Goal: Task Accomplishment & Management: Complete application form

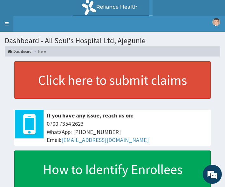
click at [9, 21] on link "Toggle navigation" at bounding box center [6, 24] width 13 height 16
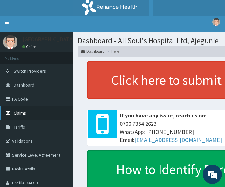
click at [21, 113] on span "Claims" at bounding box center [20, 113] width 12 height 6
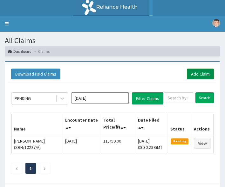
click at [203, 76] on link "Add Claim" at bounding box center [200, 74] width 27 height 11
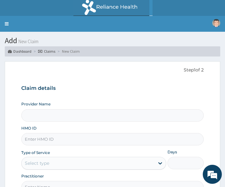
type input "All Soul's Hospital Ltd, Ajegunle"
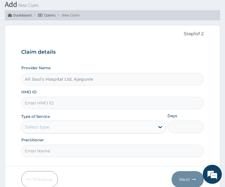
scroll to position [63, 0]
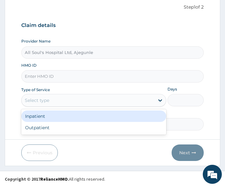
click at [65, 98] on div "Select type" at bounding box center [88, 100] width 133 height 10
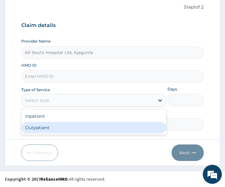
click at [62, 124] on div "Outpatient" at bounding box center [93, 127] width 145 height 11
type input "1"
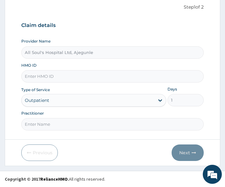
click at [54, 75] on input "HMO ID" at bounding box center [112, 76] width 183 height 12
paste input "BTR/10867/A"
type input "BTR/10867/A"
click at [56, 124] on input "Practitioner" at bounding box center [112, 124] width 183 height 12
type input "Dr [PERSON_NAME]"
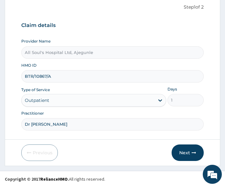
scroll to position [0, 0]
click at [186, 156] on button "Next" at bounding box center [188, 153] width 32 height 17
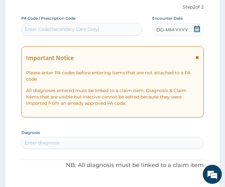
click at [197, 29] on icon at bounding box center [197, 29] width 6 height 6
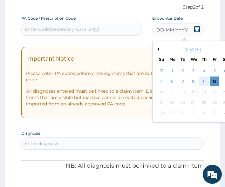
click at [204, 78] on div "11" at bounding box center [204, 82] width 10 height 10
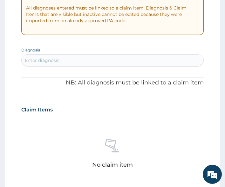
scroll to position [158, 0]
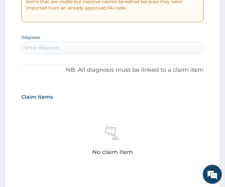
click at [68, 50] on div "Enter diagnosis" at bounding box center [113, 48] width 182 height 10
type input "malari"
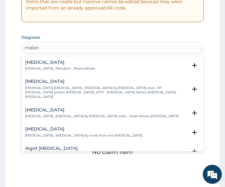
click at [29, 65] on h4 "Malaria" at bounding box center [60, 62] width 70 height 5
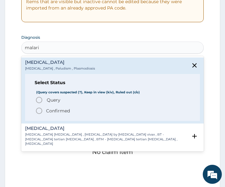
click at [55, 98] on span "Query" at bounding box center [54, 100] width 14 height 6
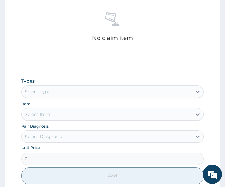
scroll to position [285, 0]
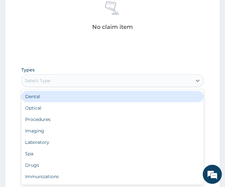
drag, startPoint x: 74, startPoint y: 80, endPoint x: 64, endPoint y: 105, distance: 27.3
click at [74, 80] on div "Select Type" at bounding box center [107, 81] width 171 height 10
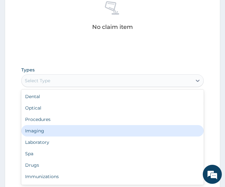
click at [50, 125] on div "Imaging" at bounding box center [112, 130] width 183 height 11
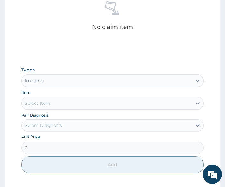
click at [58, 79] on div "Imaging" at bounding box center [107, 81] width 171 height 10
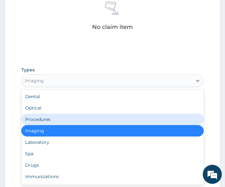
click at [57, 117] on div "Procedures" at bounding box center [112, 119] width 183 height 11
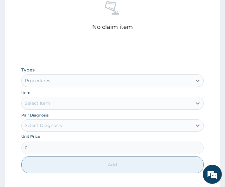
click at [110, 103] on div "Select Item" at bounding box center [107, 103] width 171 height 10
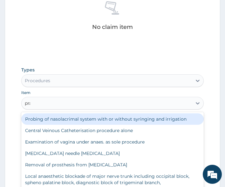
type input "prac"
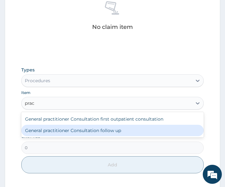
click at [109, 128] on div "General practitioner Consultation follow up" at bounding box center [112, 130] width 183 height 11
type input "2500"
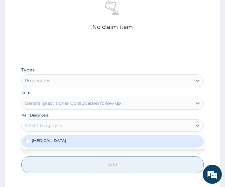
click at [91, 121] on div "Select Diagnosis" at bounding box center [107, 125] width 171 height 10
click at [62, 147] on div "[MEDICAL_DATA]" at bounding box center [112, 141] width 183 height 12
checkbox input "true"
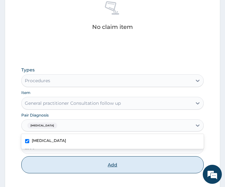
click at [68, 161] on button "Add" at bounding box center [112, 164] width 183 height 17
type input "0"
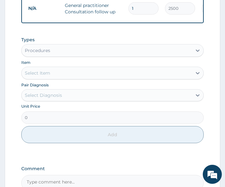
click at [57, 53] on div "Procedures" at bounding box center [107, 50] width 171 height 10
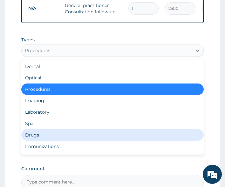
click at [44, 137] on div "Drugs" at bounding box center [112, 134] width 183 height 11
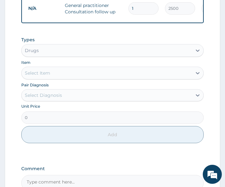
click at [56, 78] on div "Select Item" at bounding box center [107, 73] width 171 height 10
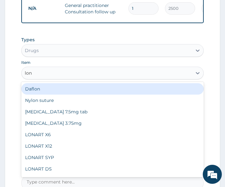
type input "lona"
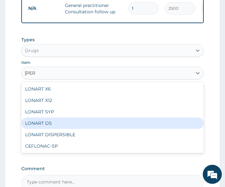
click at [43, 129] on div "LONART DS" at bounding box center [112, 123] width 183 height 11
type input "400"
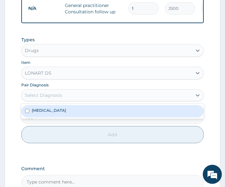
click at [49, 96] on div "Select Diagnosis" at bounding box center [107, 95] width 171 height 10
click at [49, 116] on div "[MEDICAL_DATA]" at bounding box center [112, 111] width 183 height 12
checkbox input "true"
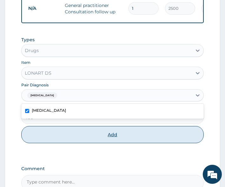
click at [71, 143] on button "Add" at bounding box center [112, 134] width 183 height 17
type input "0"
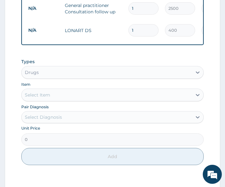
type input "0.00"
type input "6"
type input "2400.00"
type input "6"
click at [49, 98] on div "Select Item" at bounding box center [37, 95] width 25 height 6
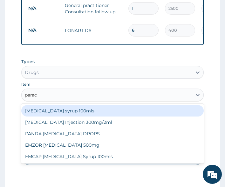
type input "parace"
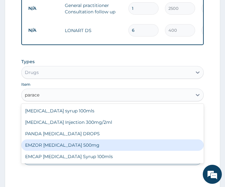
click at [50, 149] on div "EMZOR PARACETAMOL 500mg" at bounding box center [112, 145] width 183 height 11
type input "20"
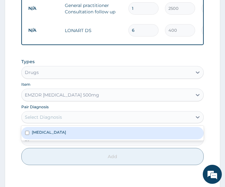
click at [41, 119] on div "Select Diagnosis" at bounding box center [43, 117] width 37 height 6
click at [41, 135] on label "Malaria" at bounding box center [49, 132] width 34 height 5
checkbox input "true"
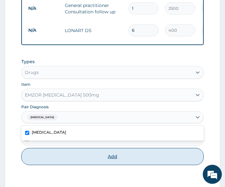
click at [60, 163] on button "Add" at bounding box center [112, 156] width 183 height 17
type input "0"
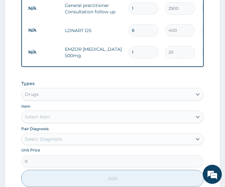
type input "18"
type input "360.00"
type input "18"
click at [76, 87] on div "Types Drugs" at bounding box center [112, 90] width 183 height 20
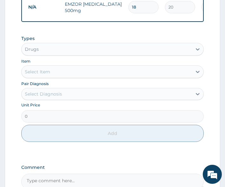
scroll to position [381, 0]
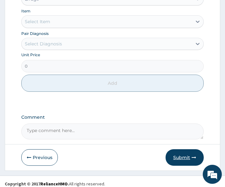
click at [185, 160] on button "Submit" at bounding box center [185, 157] width 38 height 17
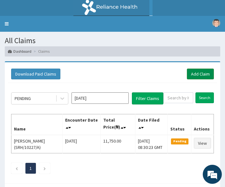
click at [192, 77] on link "Add Claim" at bounding box center [200, 74] width 27 height 11
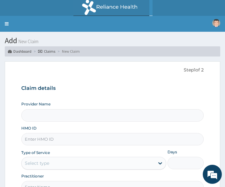
type input "All Soul's Hospital Ltd, Ajegunle"
click at [164, 85] on h3 "Claim details" at bounding box center [112, 88] width 183 height 7
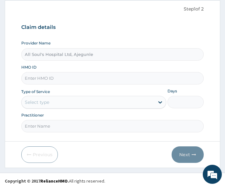
scroll to position [63, 0]
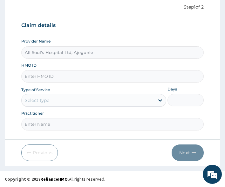
click at [70, 77] on input "HMO ID" at bounding box center [112, 76] width 183 height 12
paste input "BTR/10867/C"
click at [36, 77] on input "BTR/10867/C" at bounding box center [112, 76] width 183 height 12
click at [32, 77] on input "BTR/10867/C" at bounding box center [112, 76] width 183 height 12
type input "BTR/10867/C"
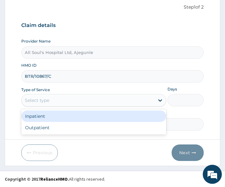
click at [54, 102] on div "Select type" at bounding box center [88, 100] width 133 height 10
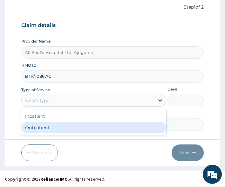
click at [59, 126] on div "Outpatient" at bounding box center [93, 127] width 145 height 11
type input "1"
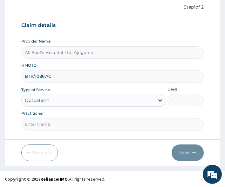
click at [94, 125] on input "Practitioner" at bounding box center [112, 124] width 183 height 12
type input "Dr Segun"
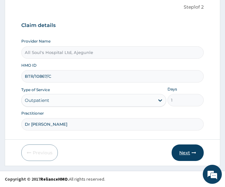
click at [181, 154] on button "Next" at bounding box center [188, 153] width 32 height 17
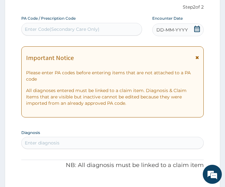
click at [194, 30] on icon at bounding box center [197, 29] width 6 height 6
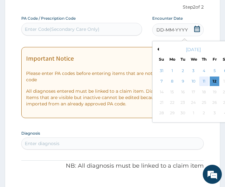
click at [205, 80] on div "11" at bounding box center [204, 82] width 10 height 10
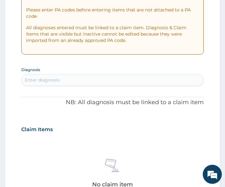
scroll to position [126, 0]
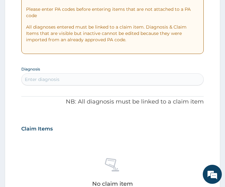
click at [55, 85] on div "PA Code / Prescription Code Enter Code(Secondary Care Only) Encounter Date 11-0…" at bounding box center [112, 165] width 183 height 426
click at [56, 82] on div "Enter diagnosis" at bounding box center [42, 79] width 35 height 6
type input "mala"
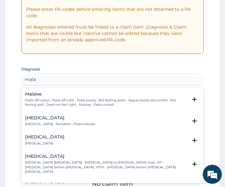
click at [47, 120] on h4 "Malaria" at bounding box center [60, 118] width 70 height 5
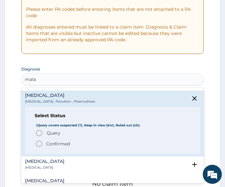
scroll to position [32, 0]
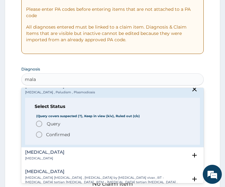
click at [58, 124] on span "Query" at bounding box center [54, 124] width 14 height 6
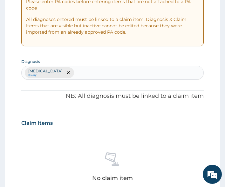
scroll to position [158, 0]
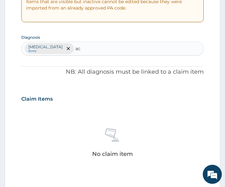
type input "acd"
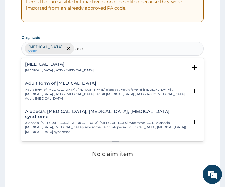
click at [60, 68] on div "Allergic contact dermatitis Allergic contact dermatitis , ACD - Allergic contac…" at bounding box center [59, 67] width 69 height 11
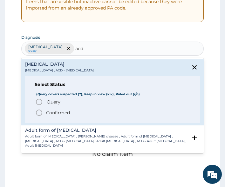
click at [57, 103] on span "Query" at bounding box center [54, 102] width 14 height 6
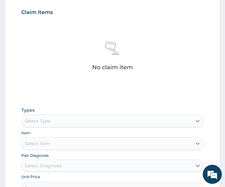
scroll to position [285, 0]
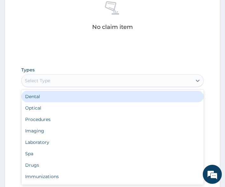
click at [63, 80] on div "Select Type" at bounding box center [107, 81] width 171 height 10
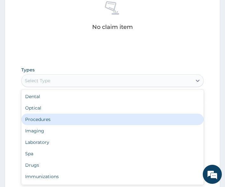
click at [60, 117] on div "Procedures" at bounding box center [112, 119] width 183 height 11
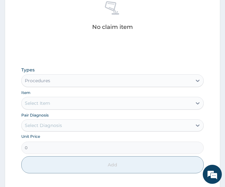
click at [59, 106] on div "Select Item" at bounding box center [107, 103] width 171 height 10
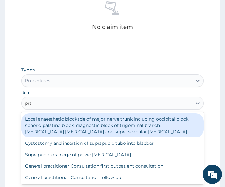
type input "prac"
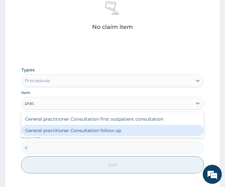
click at [67, 131] on div "General practitioner Consultation follow up" at bounding box center [112, 130] width 183 height 11
type input "2500"
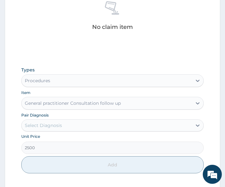
click at [47, 127] on div "Select Diagnosis" at bounding box center [43, 125] width 37 height 6
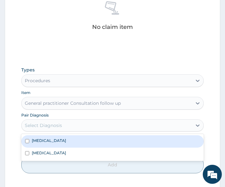
click at [49, 139] on div "Malaria" at bounding box center [112, 141] width 183 height 12
checkbox input "true"
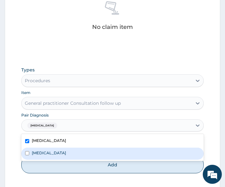
click at [46, 154] on label "Allergic contact dermatitis" at bounding box center [49, 152] width 34 height 5
checkbox input "true"
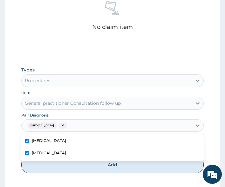
click at [58, 171] on button "Add" at bounding box center [112, 164] width 183 height 17
type input "0"
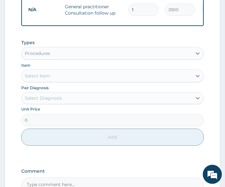
click at [98, 42] on div "Types Procedures" at bounding box center [112, 49] width 183 height 20
click at [90, 58] on div "Procedures" at bounding box center [107, 53] width 171 height 10
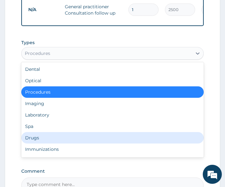
click at [60, 139] on div "Drugs" at bounding box center [112, 137] width 183 height 11
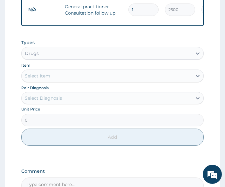
click at [63, 74] on div "Select Item" at bounding box center [107, 76] width 171 height 10
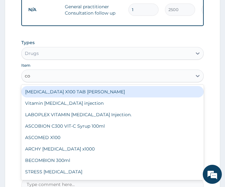
type input "coa"
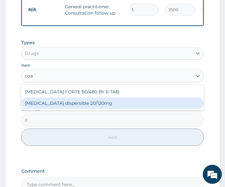
click at [68, 101] on div "Coartem dispersible 20/120mg" at bounding box center [112, 103] width 183 height 11
type input "95"
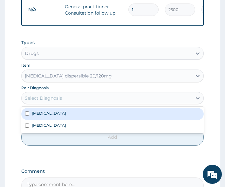
click at [60, 100] on div "Select Diagnosis" at bounding box center [43, 98] width 37 height 6
click at [53, 114] on div "Malaria" at bounding box center [112, 114] width 183 height 12
checkbox input "true"
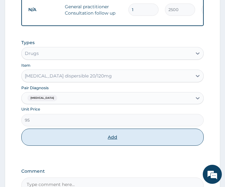
click at [63, 144] on button "Add" at bounding box center [112, 137] width 183 height 17
type input "0"
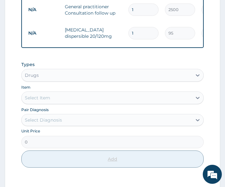
type input "12"
type input "1140.00"
type input "12"
click at [43, 98] on div "Select Item" at bounding box center [37, 98] width 25 height 6
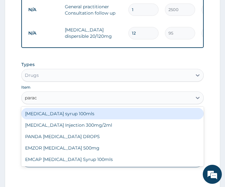
type input "parace"
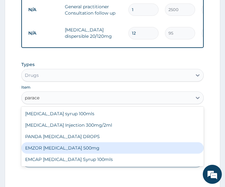
click at [62, 149] on div "EMZOR PARACETAMOL 500mg" at bounding box center [112, 147] width 183 height 11
type input "20"
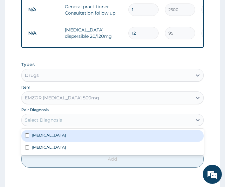
click at [54, 122] on div "Select Diagnosis" at bounding box center [43, 120] width 37 height 6
click at [50, 138] on div "Malaria" at bounding box center [112, 136] width 183 height 12
checkbox input "true"
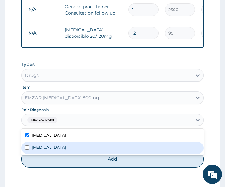
click at [50, 147] on label "Allergic contact dermatitis" at bounding box center [49, 147] width 34 height 5
checkbox input "true"
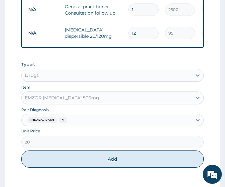
click at [53, 160] on button "Add" at bounding box center [112, 159] width 183 height 17
type input "0"
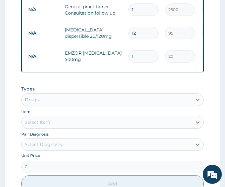
type input "0.00"
type input "9"
type input "180.00"
type input "9"
click at [10, 153] on form "Step 2 of 2 PA Code / Prescription Code Enter Code(Secondary Care Only) Encount…" at bounding box center [112, 24] width 215 height 496
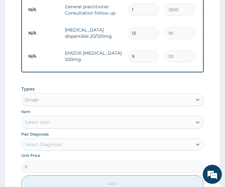
click at [67, 122] on div "Select Item" at bounding box center [107, 122] width 171 height 10
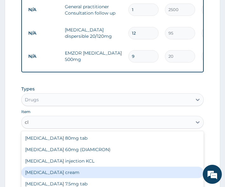
type input "c"
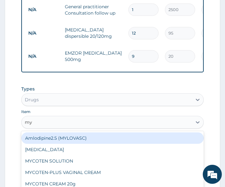
type input "myc"
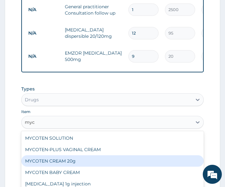
click at [57, 158] on div "MYCOTEN CREAM 20g" at bounding box center [112, 160] width 183 height 11
type input "1000"
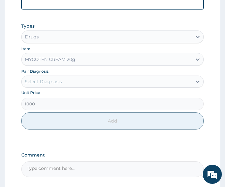
scroll to position [349, 0]
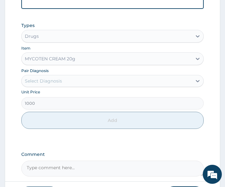
click at [65, 82] on div "Select Diagnosis" at bounding box center [107, 81] width 171 height 10
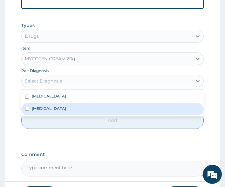
click at [53, 106] on label "Allergic contact dermatitis" at bounding box center [49, 108] width 34 height 5
checkbox input "true"
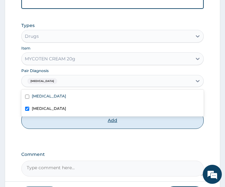
click at [55, 119] on button "Add" at bounding box center [112, 120] width 183 height 17
type input "0"
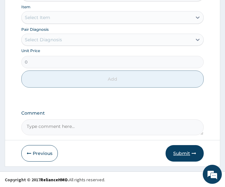
click at [190, 154] on button "Submit" at bounding box center [185, 153] width 38 height 17
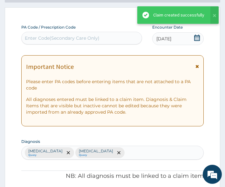
scroll to position [412, 0]
